Goal: Task Accomplishment & Management: Manage account settings

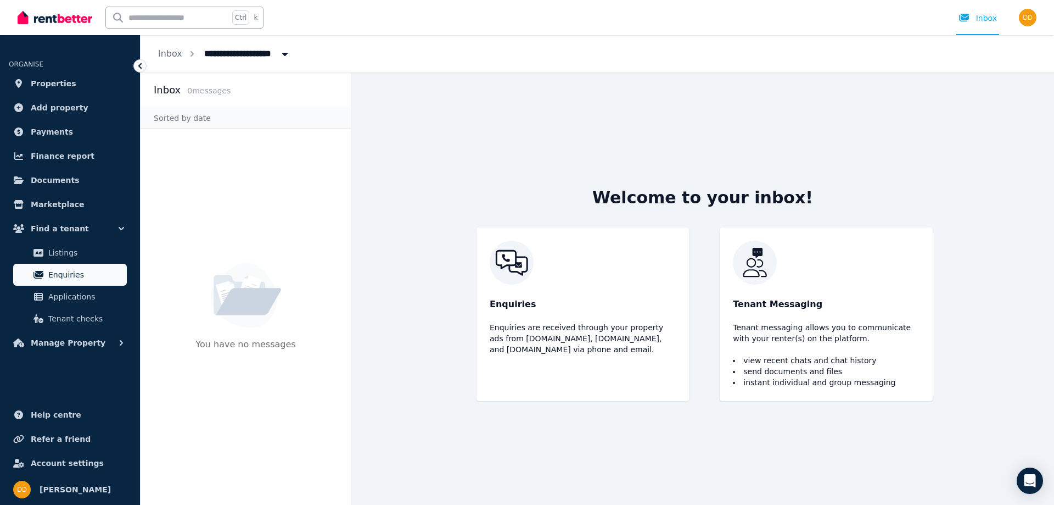
click at [64, 271] on span "Enquiries" at bounding box center [85, 274] width 74 height 13
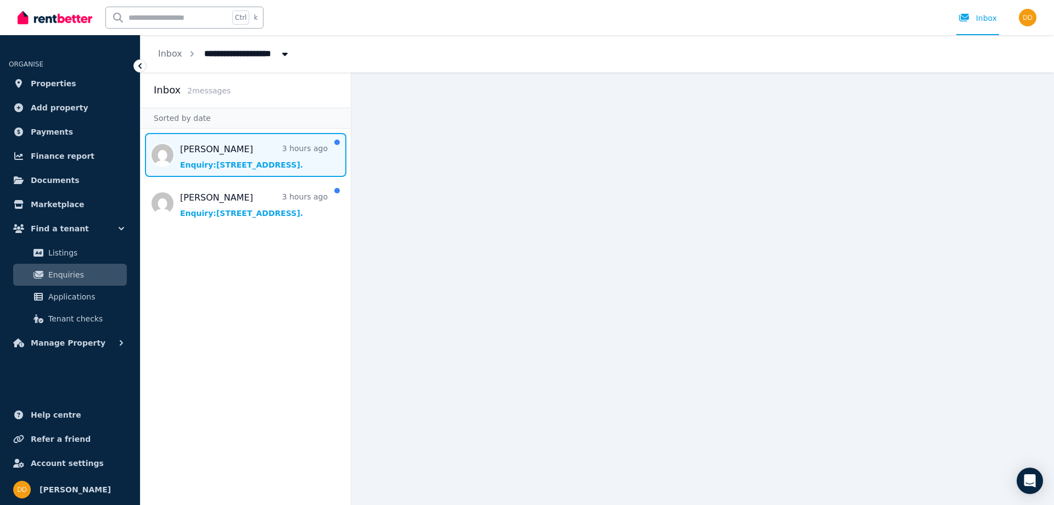
click at [204, 153] on span "Message list" at bounding box center [246, 155] width 210 height 44
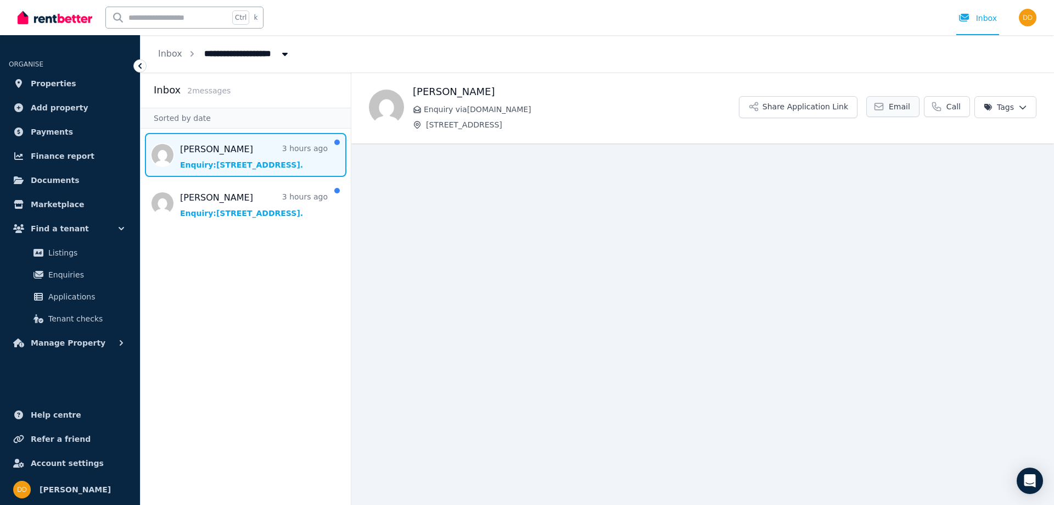
click at [910, 107] on span "Email" at bounding box center [899, 106] width 21 height 11
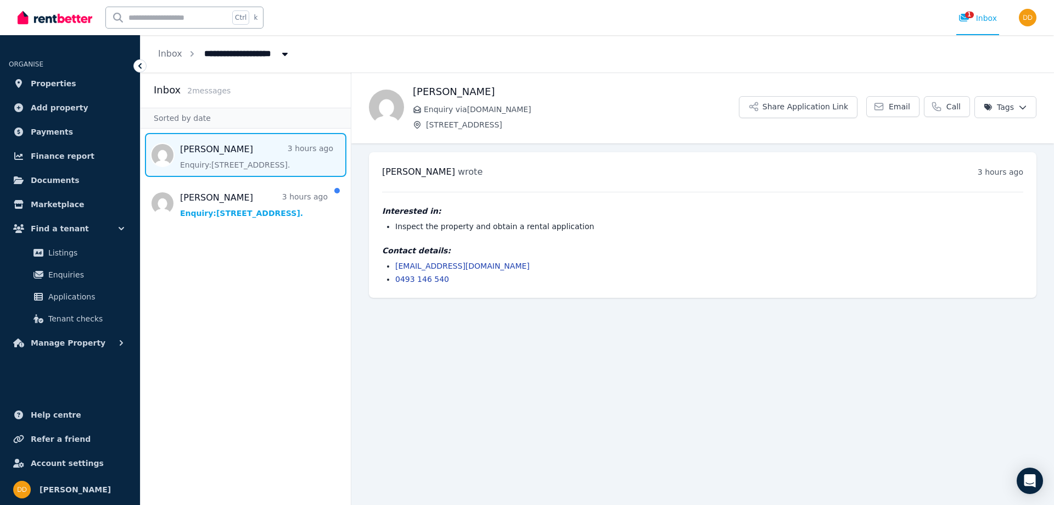
drag, startPoint x: 532, startPoint y: 382, endPoint x: 473, endPoint y: 311, distance: 91.7
click at [528, 377] on main "Back [PERSON_NAME] Enquiry via [DOMAIN_NAME] [STREET_ADDRESS] Share Application…" at bounding box center [702, 288] width 703 height 432
drag, startPoint x: 441, startPoint y: 228, endPoint x: 514, endPoint y: 230, distance: 72.5
click at [510, 230] on li "Inspect the property and obtain a rental application" at bounding box center [709, 226] width 628 height 11
click at [516, 229] on li "Inspect the property and obtain a rental application" at bounding box center [709, 226] width 628 height 11
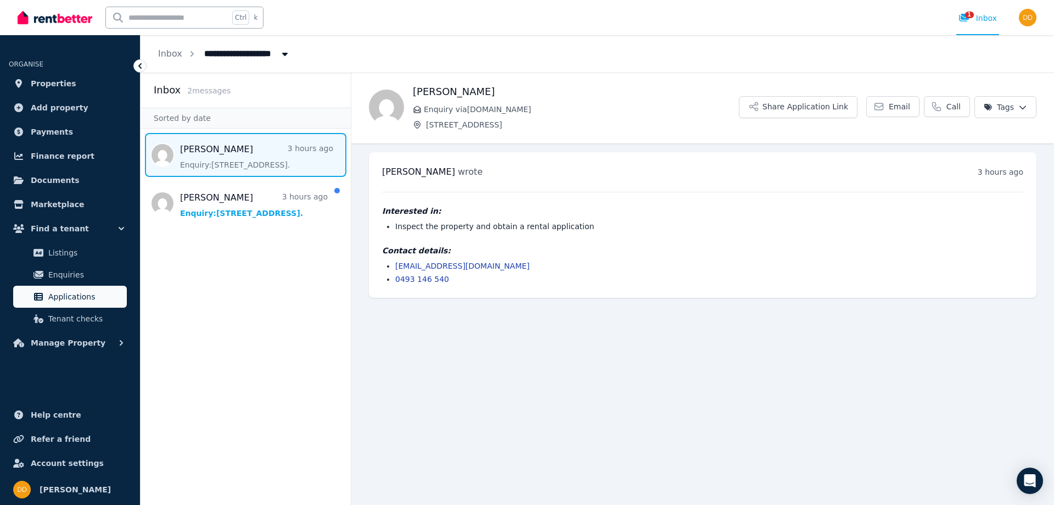
click at [66, 294] on span "Applications" at bounding box center [85, 296] width 74 height 13
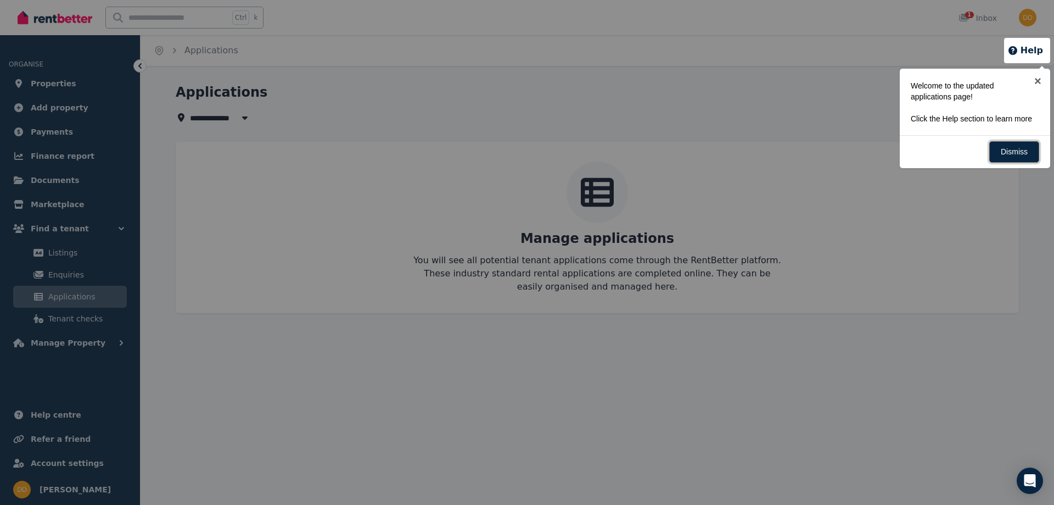
click at [1015, 154] on link "Dismiss" at bounding box center [1014, 151] width 50 height 21
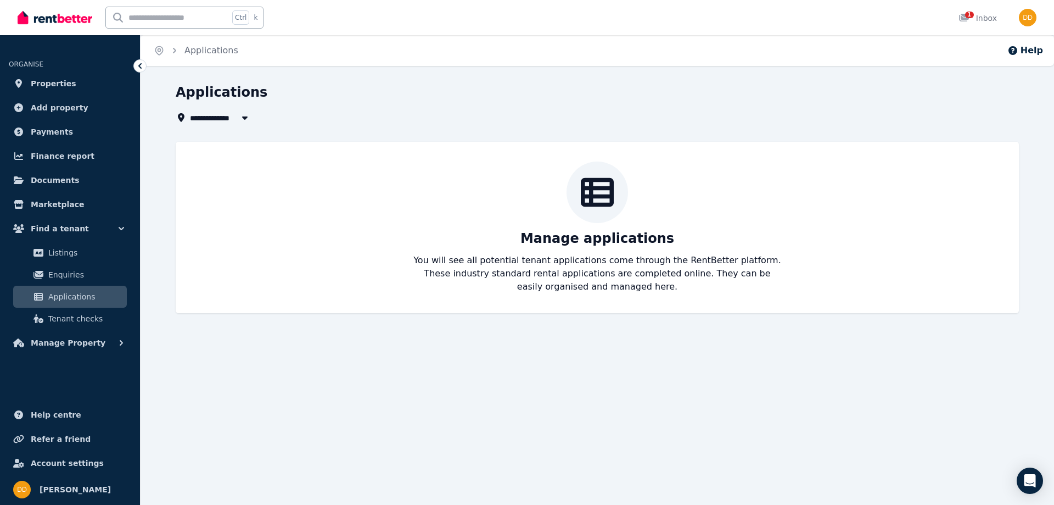
click at [250, 117] on button "button" at bounding box center [245, 117] width 20 height 13
type input "**********"
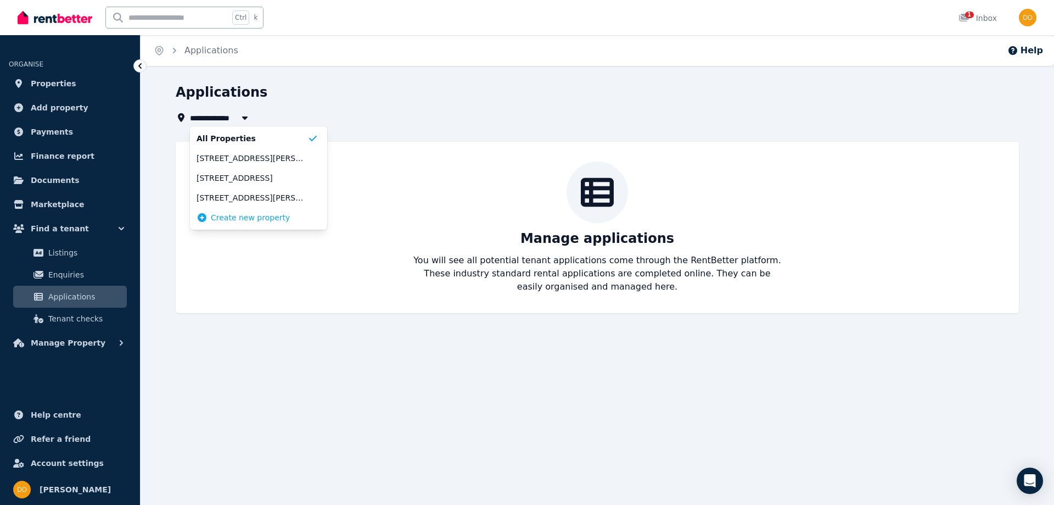
drag, startPoint x: 343, startPoint y: 351, endPoint x: 334, endPoint y: 343, distance: 12.0
click at [339, 346] on div "**********" at bounding box center [527, 252] width 1054 height 505
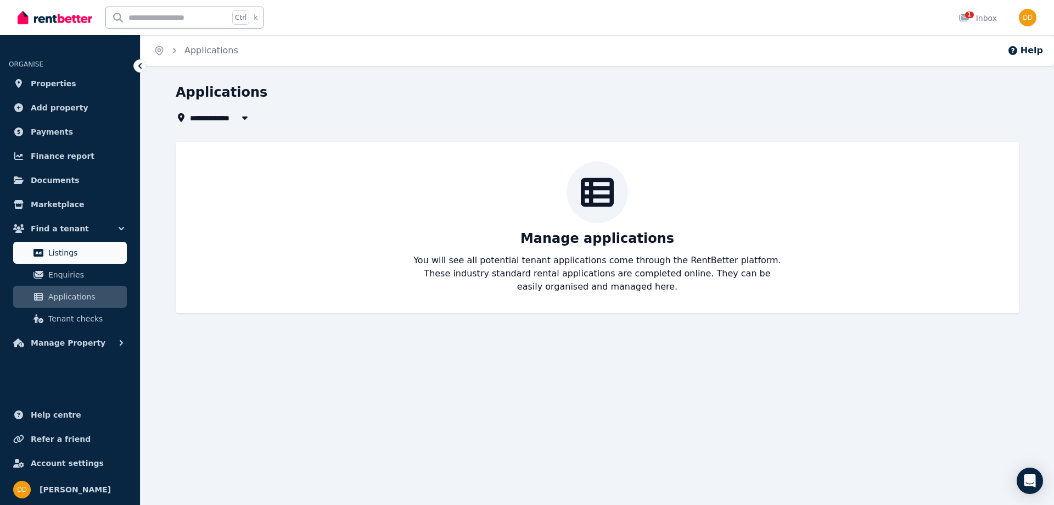
click at [68, 262] on link "Listings" at bounding box center [70, 253] width 114 height 22
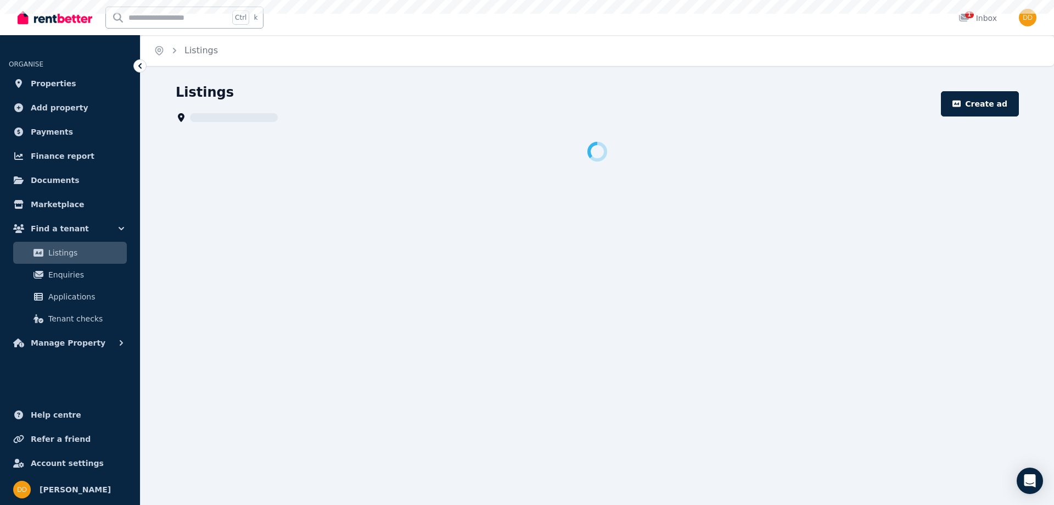
click at [57, 277] on span "Enquiries" at bounding box center [85, 274] width 74 height 13
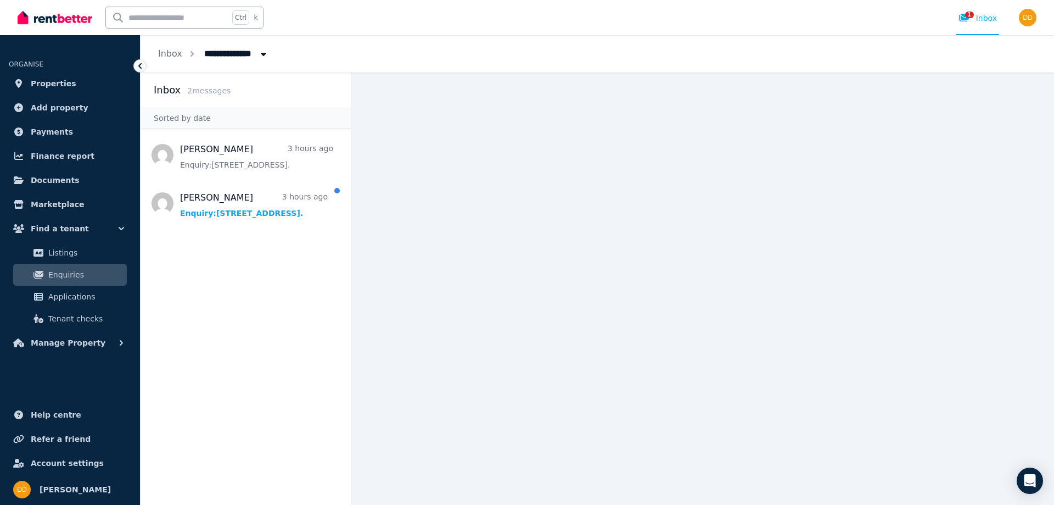
click at [60, 272] on span "Enquiries" at bounding box center [85, 274] width 74 height 13
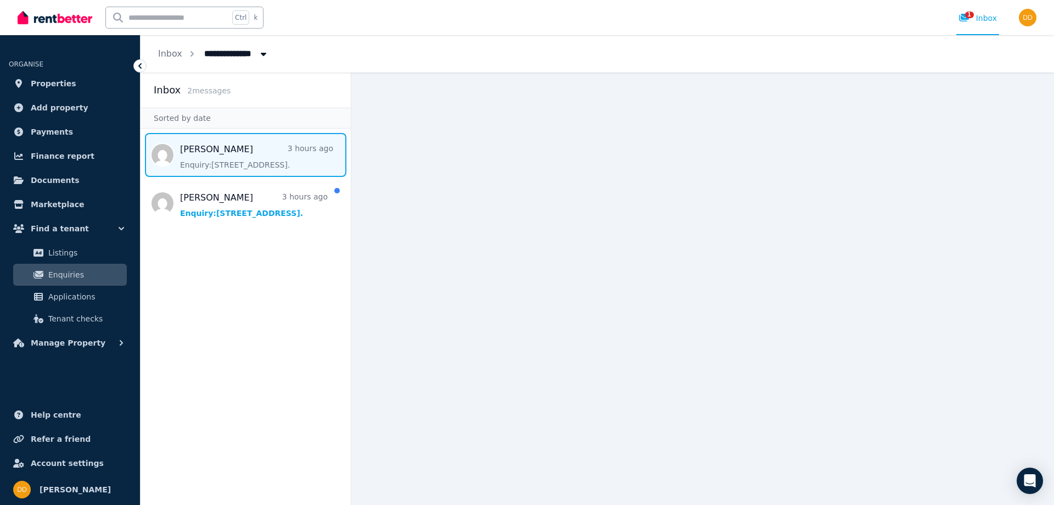
click at [196, 156] on span "Message list" at bounding box center [246, 155] width 210 height 44
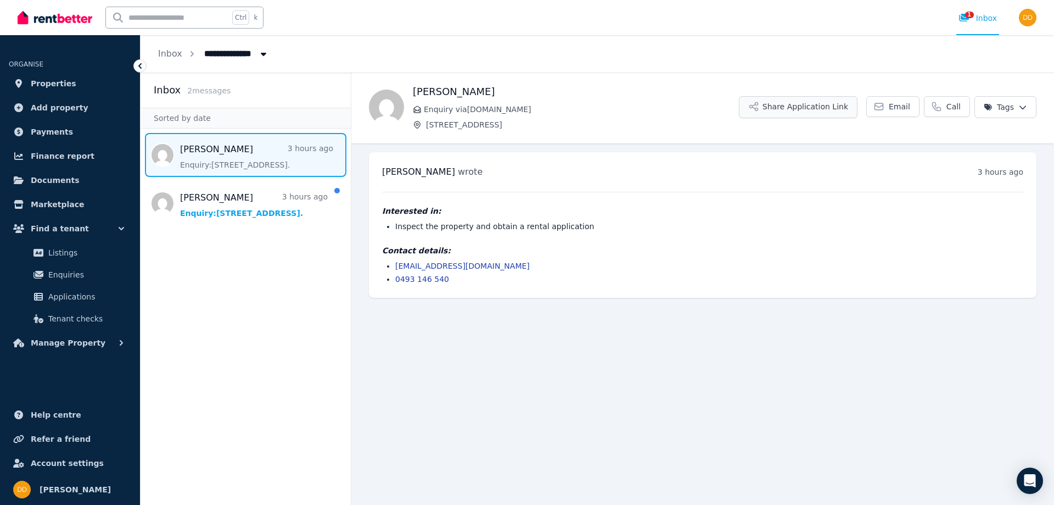
click at [807, 108] on button "Share Application Link" at bounding box center [798, 107] width 119 height 22
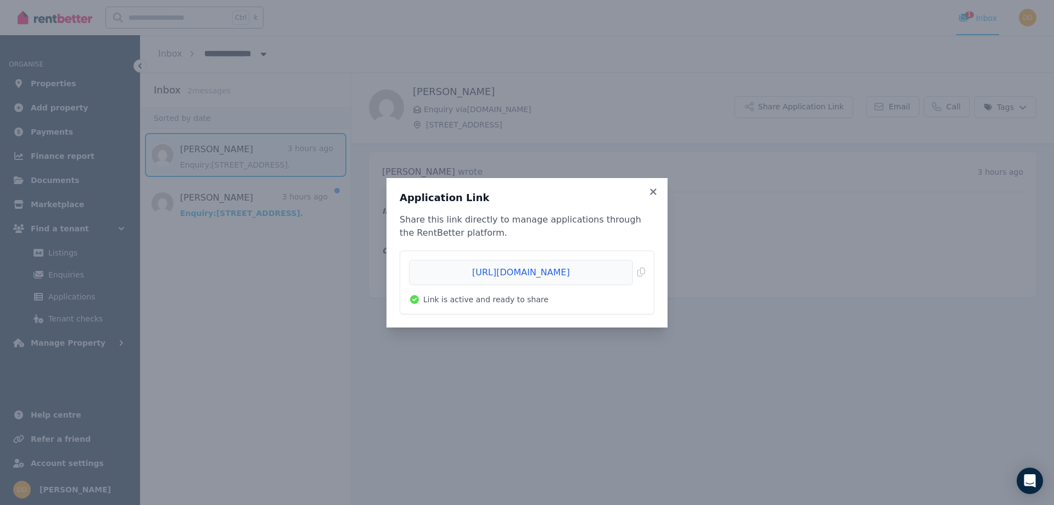
click at [462, 300] on span "Link is active and ready to share" at bounding box center [485, 299] width 125 height 11
click at [644, 269] on span "Copied!" at bounding box center [527, 272] width 236 height 25
click at [654, 192] on icon at bounding box center [653, 191] width 6 height 6
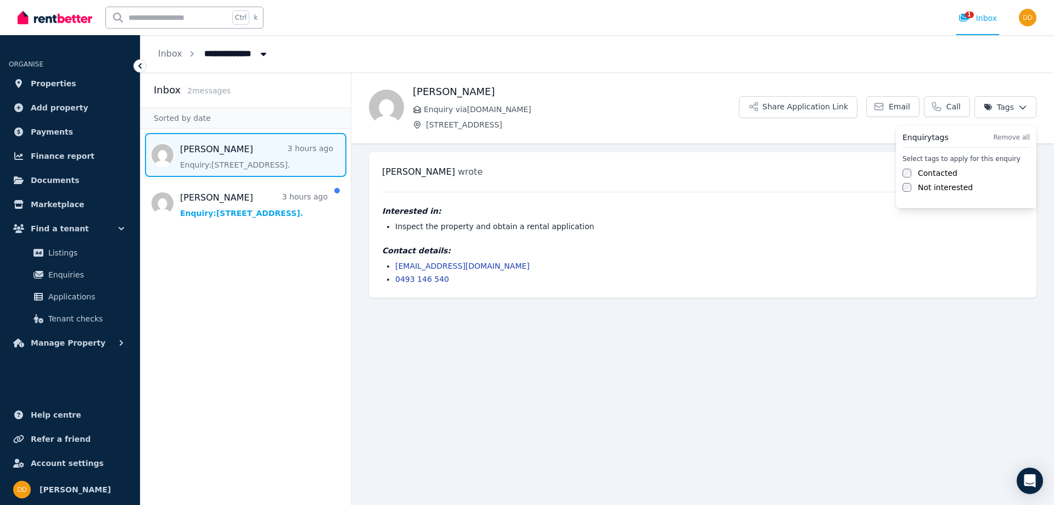
click at [1017, 105] on html "**********" at bounding box center [527, 252] width 1054 height 505
click at [894, 109] on html "**********" at bounding box center [527, 252] width 1054 height 505
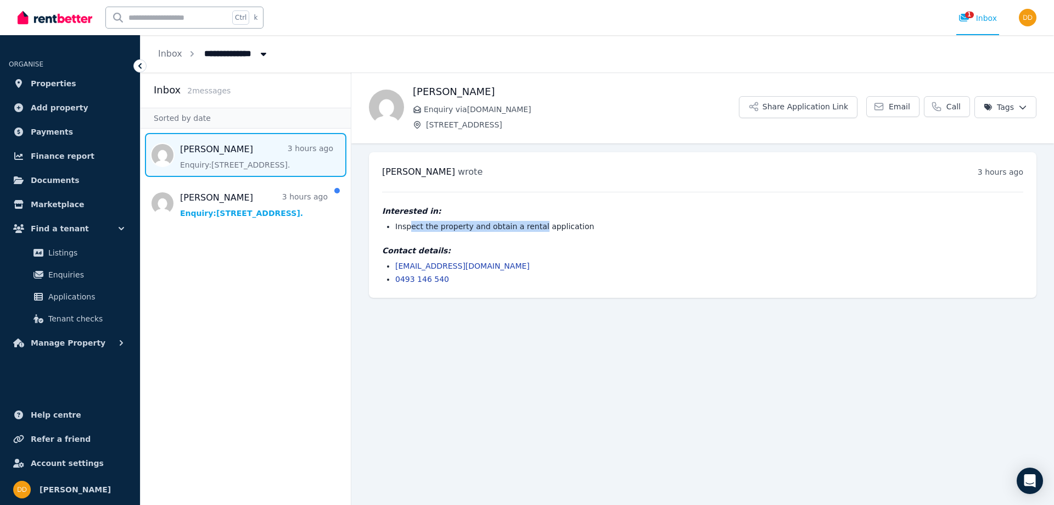
drag, startPoint x: 427, startPoint y: 226, endPoint x: 530, endPoint y: 223, distance: 102.7
click at [530, 223] on li "Inspect the property and obtain a rental application" at bounding box center [709, 226] width 628 height 11
drag, startPoint x: 546, startPoint y: 224, endPoint x: 517, endPoint y: 226, distance: 28.6
click at [528, 226] on li "Inspect the property and obtain a rental application" at bounding box center [709, 226] width 628 height 11
drag, startPoint x: 462, startPoint y: 225, endPoint x: 530, endPoint y: 225, distance: 68.6
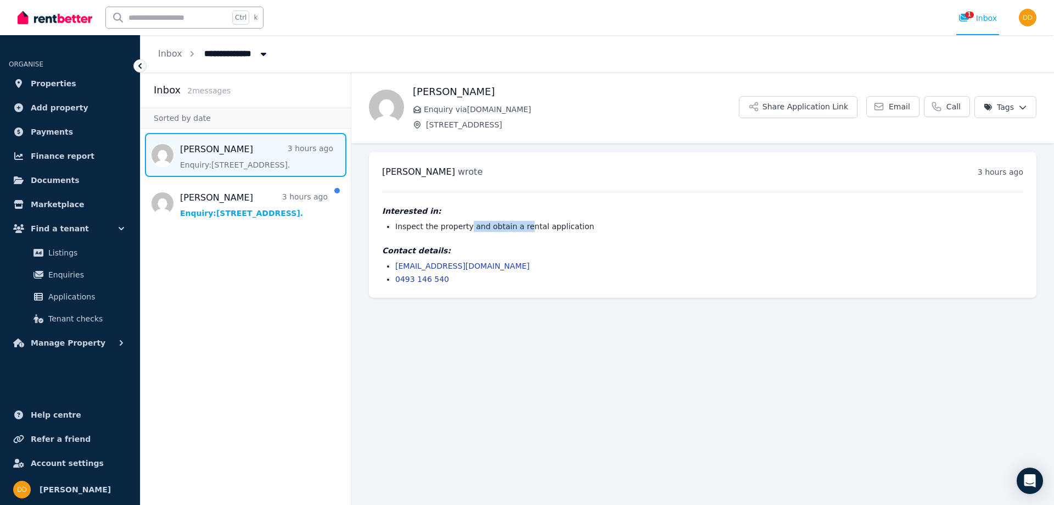
click at [528, 224] on li "Inspect the property and obtain a rental application" at bounding box center [709, 226] width 628 height 11
drag, startPoint x: 548, startPoint y: 225, endPoint x: 433, endPoint y: 223, distance: 114.8
click at [439, 224] on li "Inspect the property and obtain a rental application" at bounding box center [709, 226] width 628 height 11
drag, startPoint x: 432, startPoint y: 223, endPoint x: 421, endPoint y: 223, distance: 11.0
click at [424, 223] on li "Inspect the property and obtain a rental application" at bounding box center [709, 226] width 628 height 11
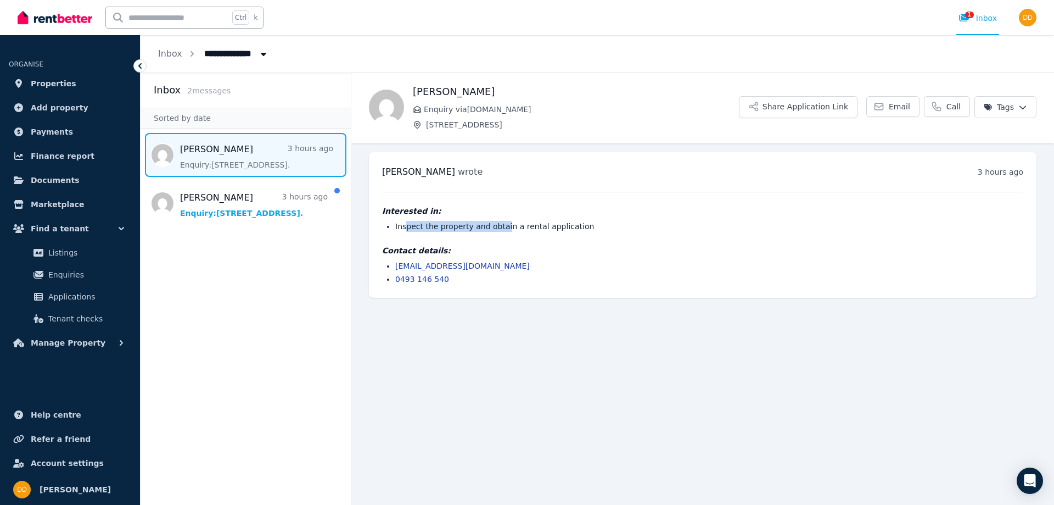
drag, startPoint x: 406, startPoint y: 222, endPoint x: 516, endPoint y: 226, distance: 109.9
click at [502, 226] on li "Inspect the property and obtain a rental application" at bounding box center [709, 226] width 628 height 11
drag, startPoint x: 460, startPoint y: 265, endPoint x: 395, endPoint y: 269, distance: 65.4
click at [395, 269] on ul "[EMAIL_ADDRESS][DOMAIN_NAME] 0493 146 540" at bounding box center [702, 272] width 641 height 24
click at [469, 283] on li "0493 146 540" at bounding box center [709, 278] width 628 height 11
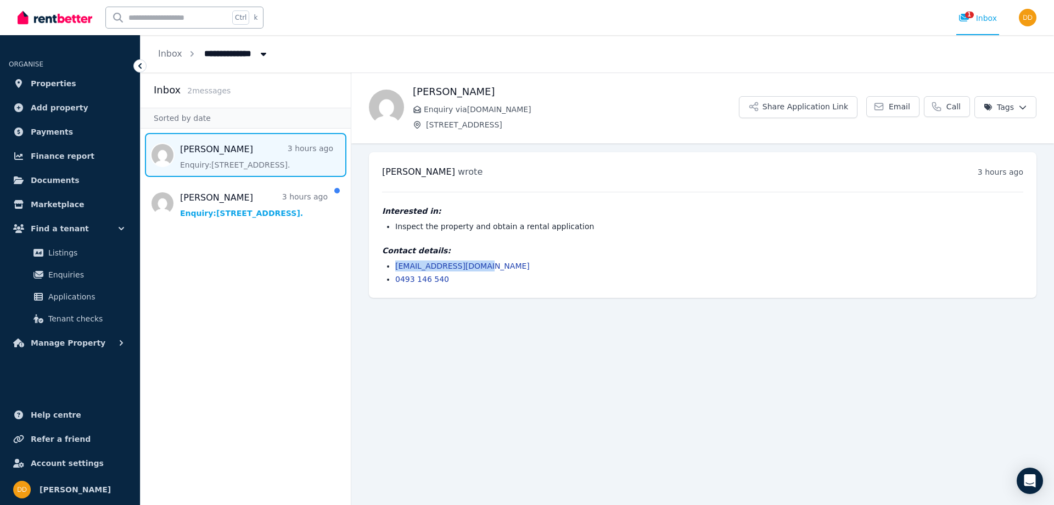
drag, startPoint x: 487, startPoint y: 267, endPoint x: 395, endPoint y: 266, distance: 91.2
click at [395, 266] on ul "[EMAIL_ADDRESS][DOMAIN_NAME] 0493 146 540" at bounding box center [702, 272] width 641 height 24
copy link "[EMAIL_ADDRESS][DOMAIN_NAME]"
